Goal: Find specific page/section: Find specific page/section

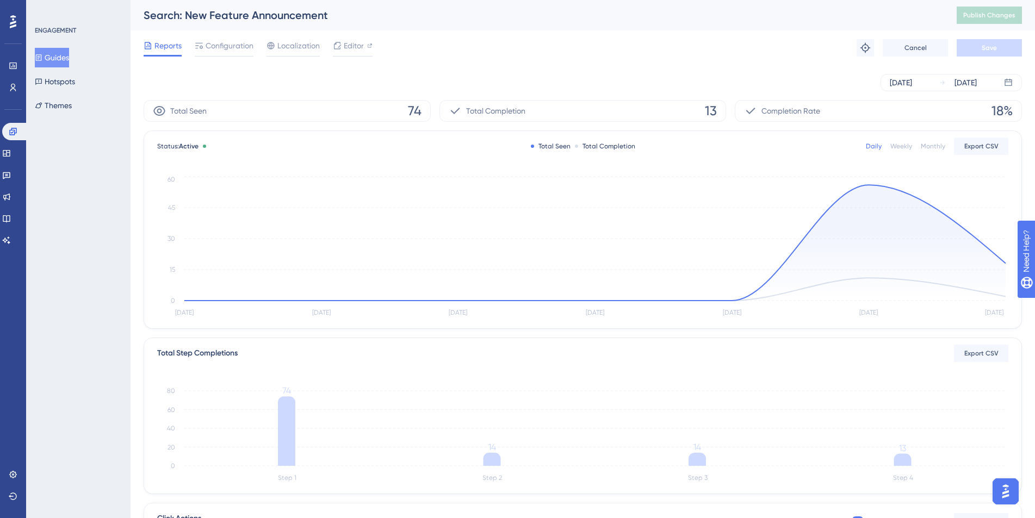
click at [79, 218] on div "ENGAGEMENT Guides Hotspots Themes" at bounding box center [78, 259] width 104 height 518
click at [57, 58] on button "Guides" at bounding box center [52, 58] width 34 height 20
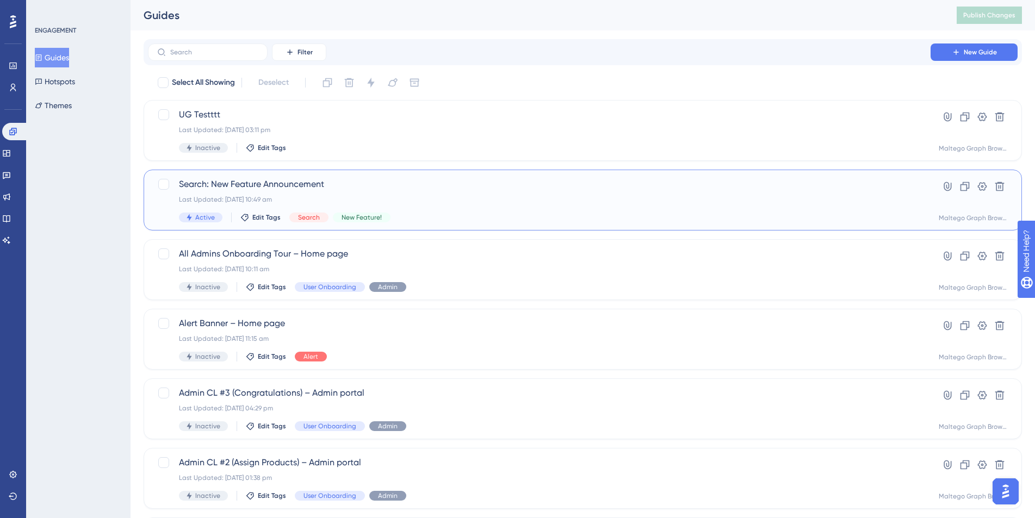
click at [302, 180] on span "Search: New Feature Announcement" at bounding box center [539, 184] width 720 height 13
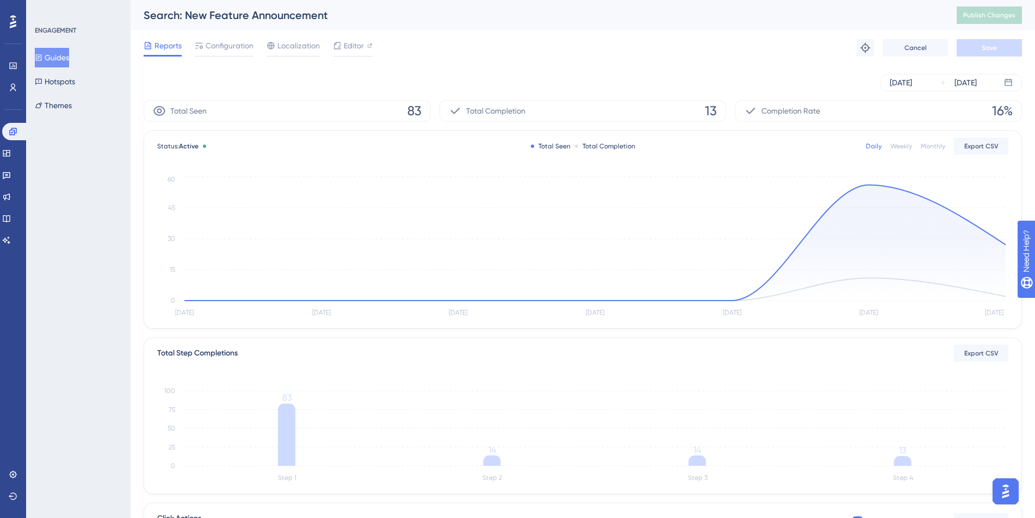
click at [115, 244] on div "ENGAGEMENT Guides Hotspots Themes" at bounding box center [78, 259] width 104 height 518
click at [92, 270] on div "ENGAGEMENT Guides Hotspots Themes" at bounding box center [78, 259] width 104 height 518
click at [92, 274] on div "ENGAGEMENT Guides Hotspots Themes" at bounding box center [78, 259] width 104 height 518
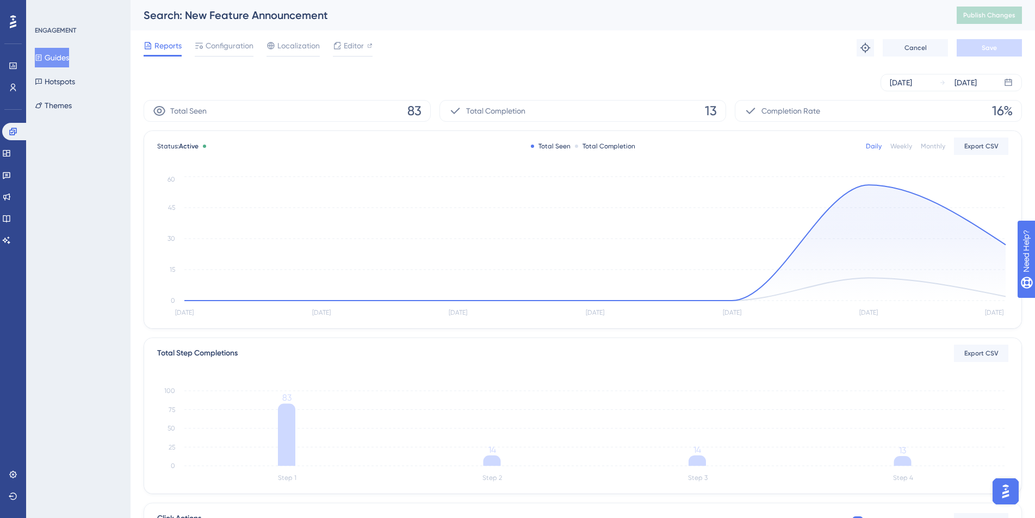
click at [90, 267] on div "ENGAGEMENT Guides Hotspots Themes" at bounding box center [78, 259] width 104 height 518
click at [68, 247] on div "ENGAGEMENT Guides Hotspots Themes" at bounding box center [78, 259] width 104 height 518
click at [74, 246] on div "ENGAGEMENT Guides Hotspots Themes" at bounding box center [78, 259] width 104 height 518
click at [924, 252] on icon at bounding box center [594, 243] width 821 height 116
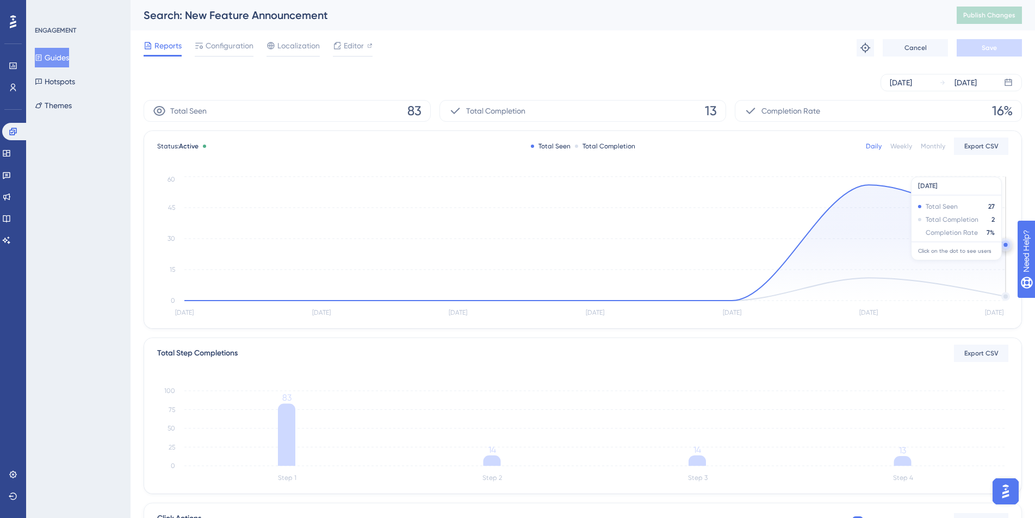
click at [961, 251] on icon at bounding box center [594, 243] width 821 height 116
click at [64, 60] on button "Guides" at bounding box center [52, 58] width 34 height 20
